Goal: Task Accomplishment & Management: Manage account settings

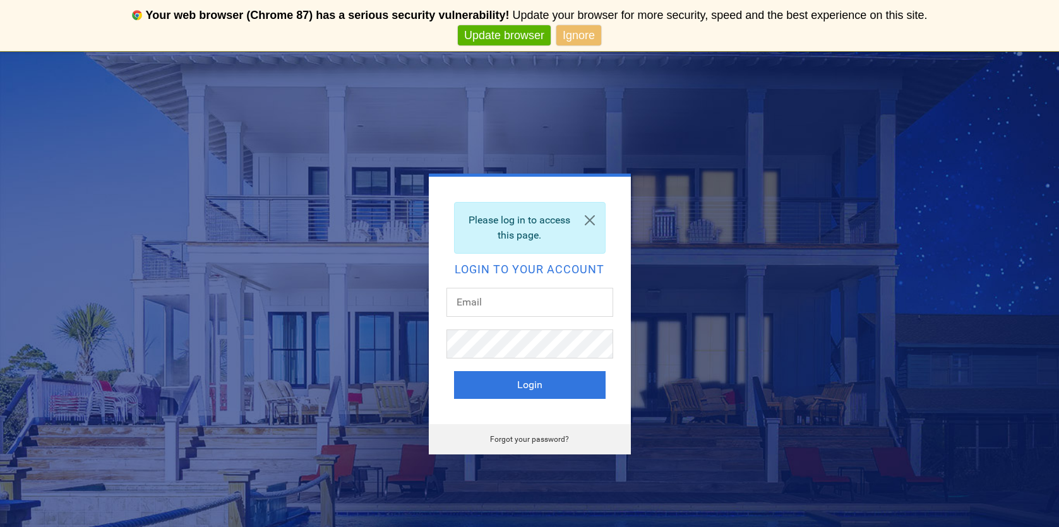
click at [480, 251] on div "Please log in to access this page." at bounding box center [530, 228] width 152 height 52
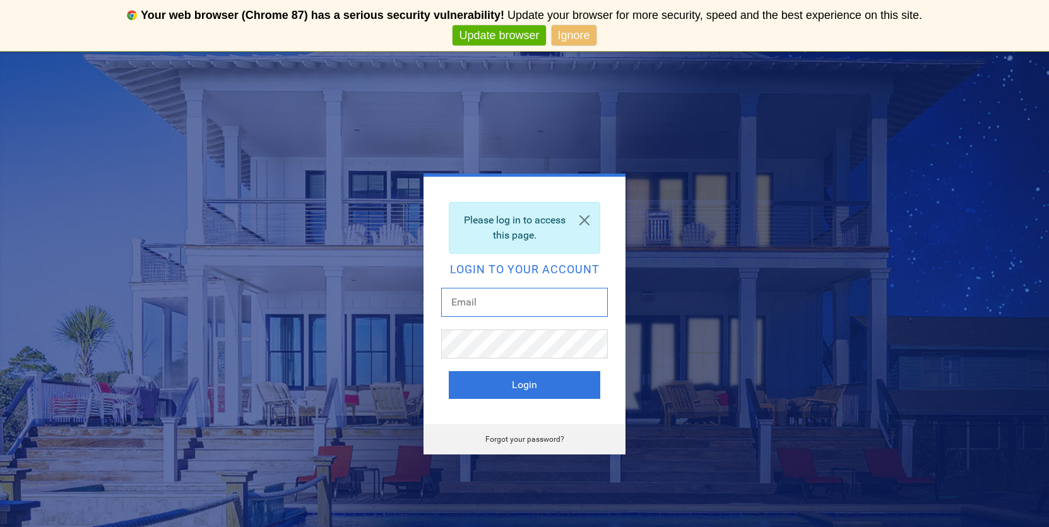
click at [465, 304] on input "text" at bounding box center [524, 302] width 167 height 29
type input "[EMAIL_ADDRESS][DOMAIN_NAME]"
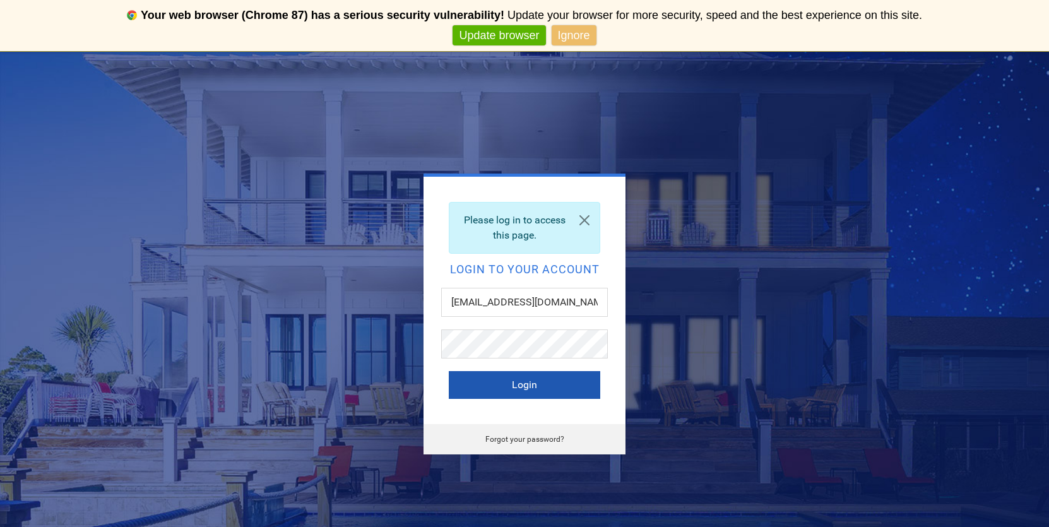
click at [519, 385] on button "Login" at bounding box center [525, 385] width 152 height 28
